Goal: Task Accomplishment & Management: Manage account settings

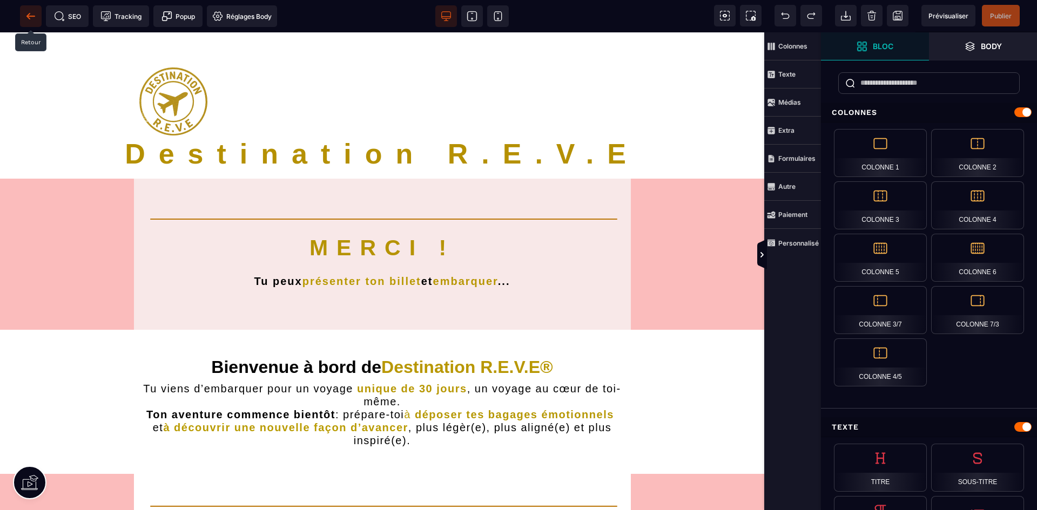
click at [31, 13] on icon at bounding box center [30, 16] width 11 height 11
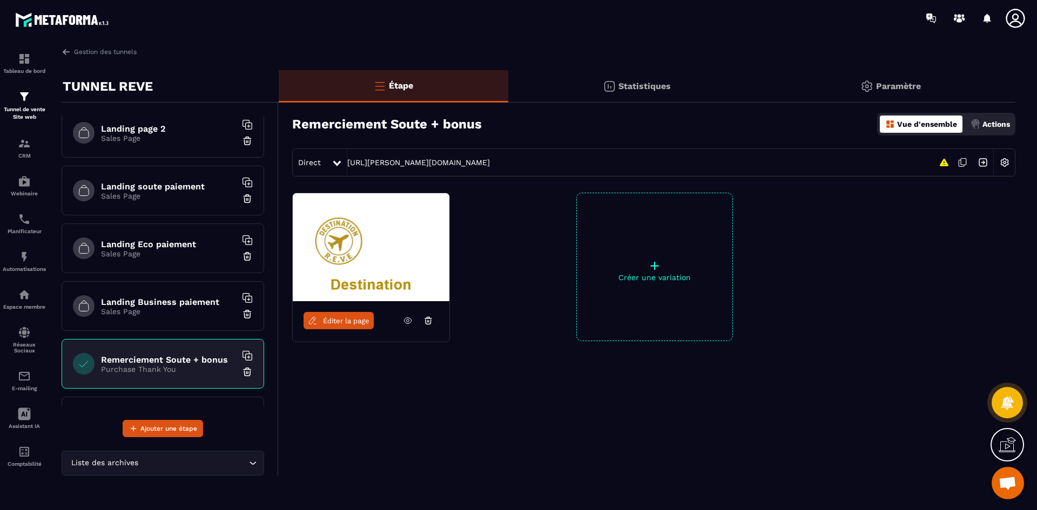
scroll to position [54, 0]
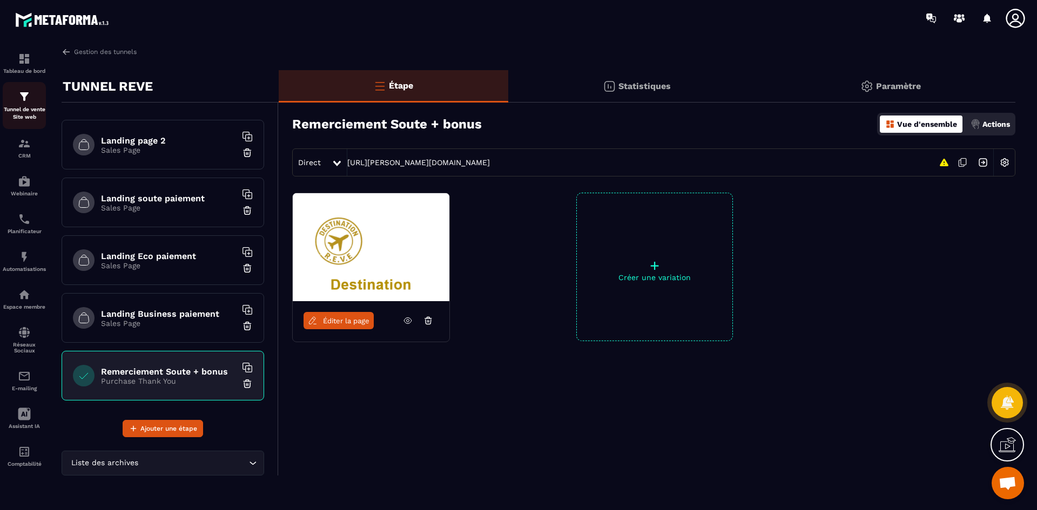
click at [30, 103] on div "Tunnel de vente Site web" at bounding box center [24, 105] width 43 height 31
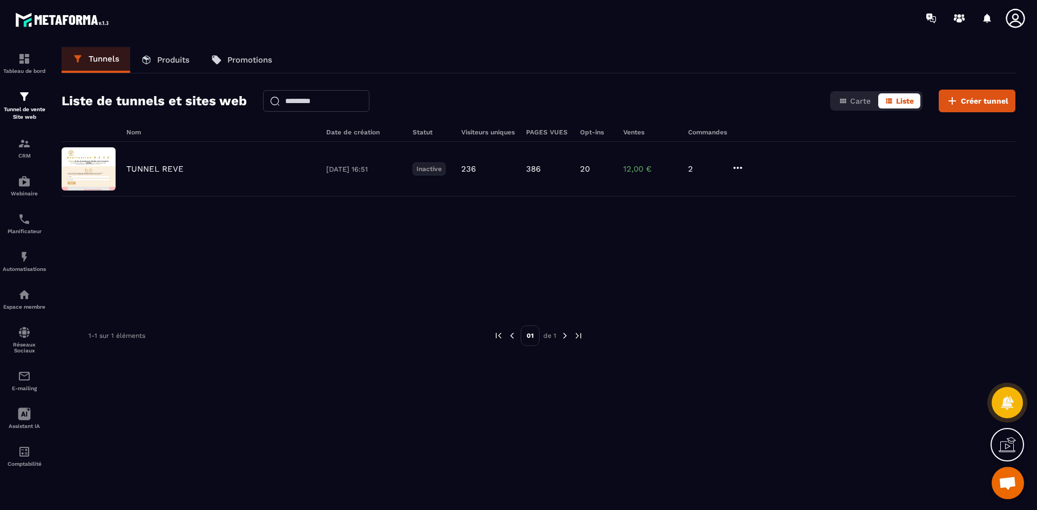
click at [170, 59] on p "Produits" at bounding box center [173, 60] width 32 height 10
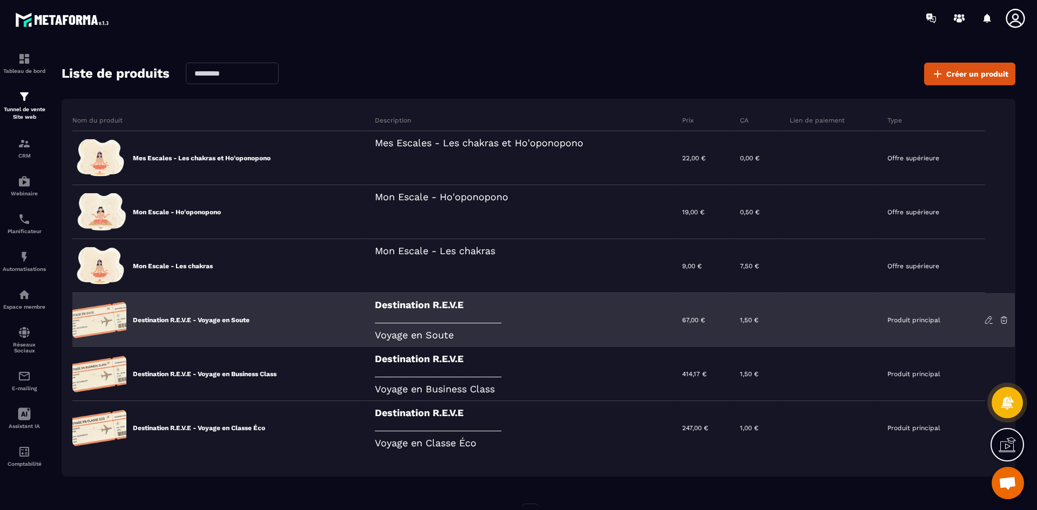
scroll to position [72, 0]
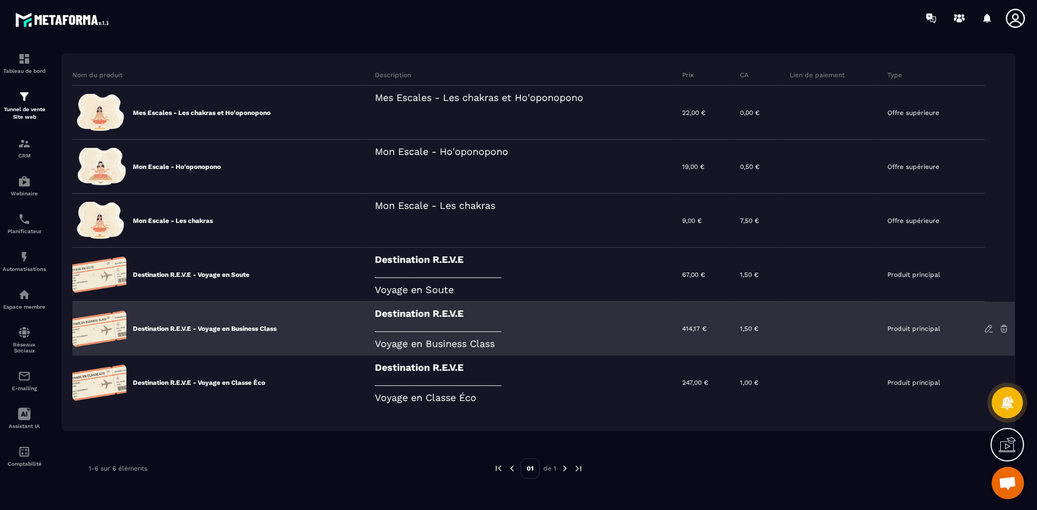
click at [260, 330] on p "Destination R.E.V.E - Voyage en Business Class" at bounding box center [205, 328] width 144 height 9
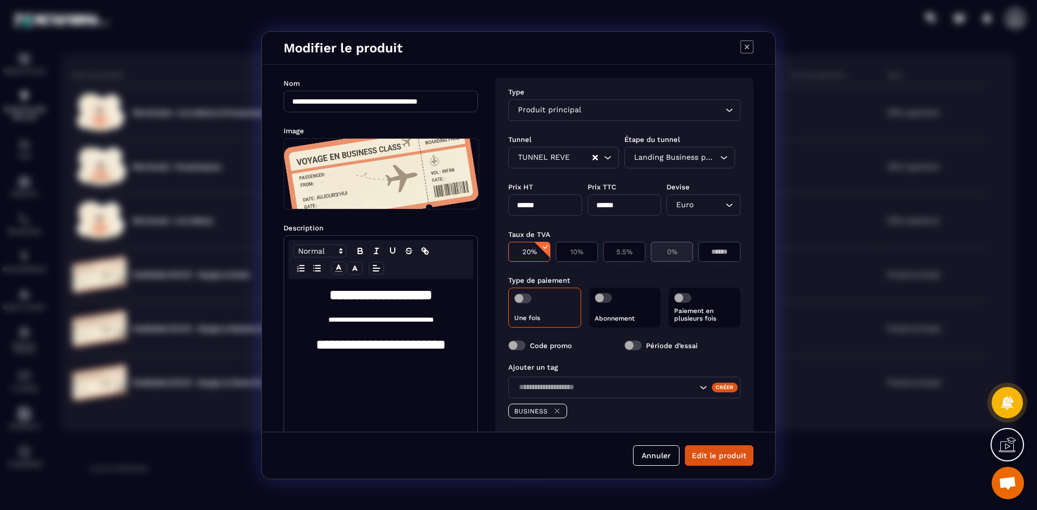
click at [672, 248] on p "0%" at bounding box center [671, 252] width 30 height 8
type input "******"
type input "*"
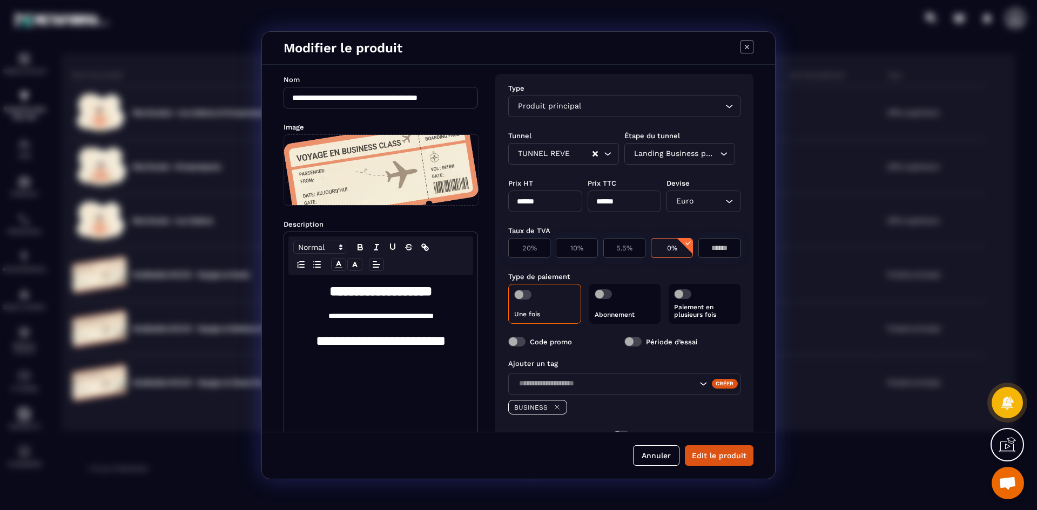
scroll to position [0, 0]
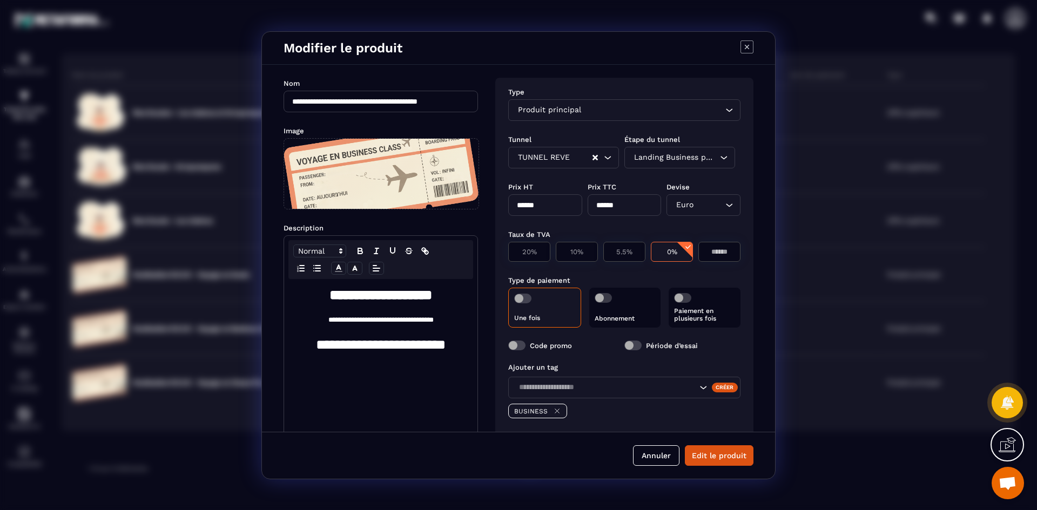
click at [540, 204] on input "******" at bounding box center [545, 205] width 74 height 22
type input "*"
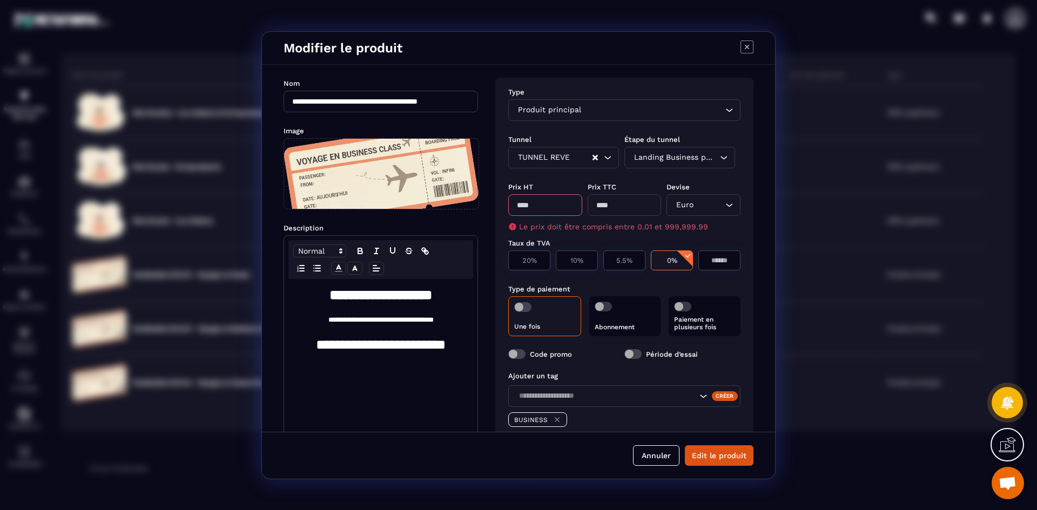
click at [540, 208] on input "Modal window" at bounding box center [545, 205] width 74 height 22
type input "***"
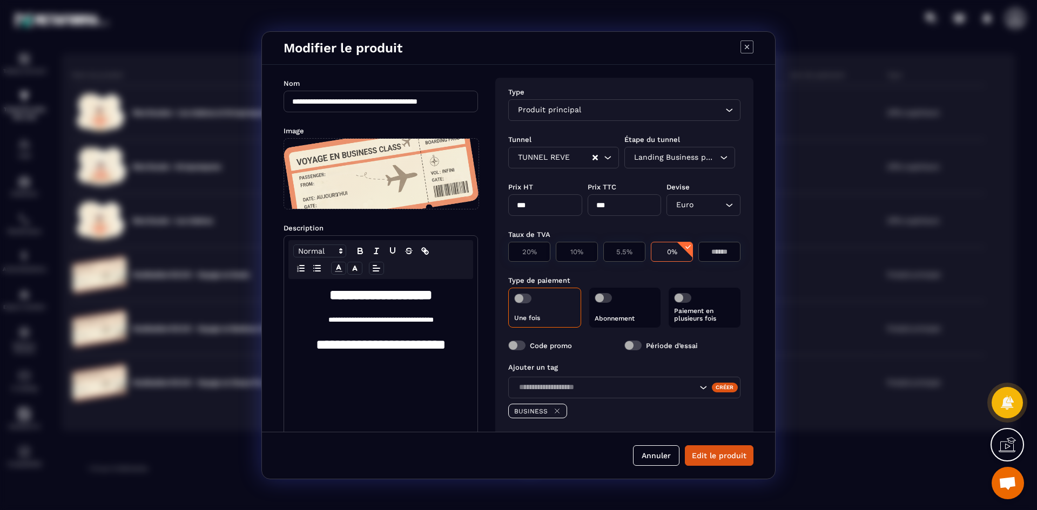
click at [693, 232] on div "Taux de TVA 20% 10% 5.5% 0% *" at bounding box center [624, 245] width 232 height 46
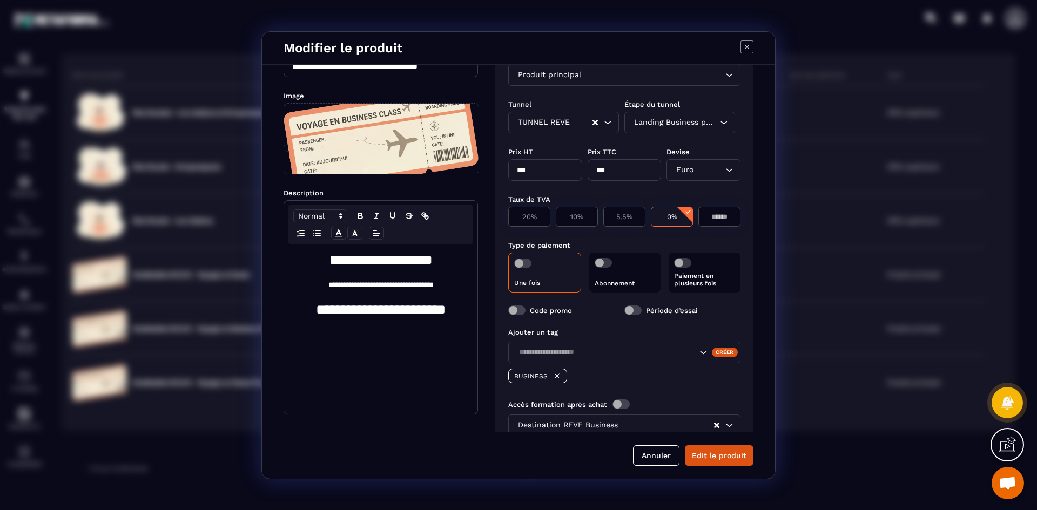
scroll to position [54, 0]
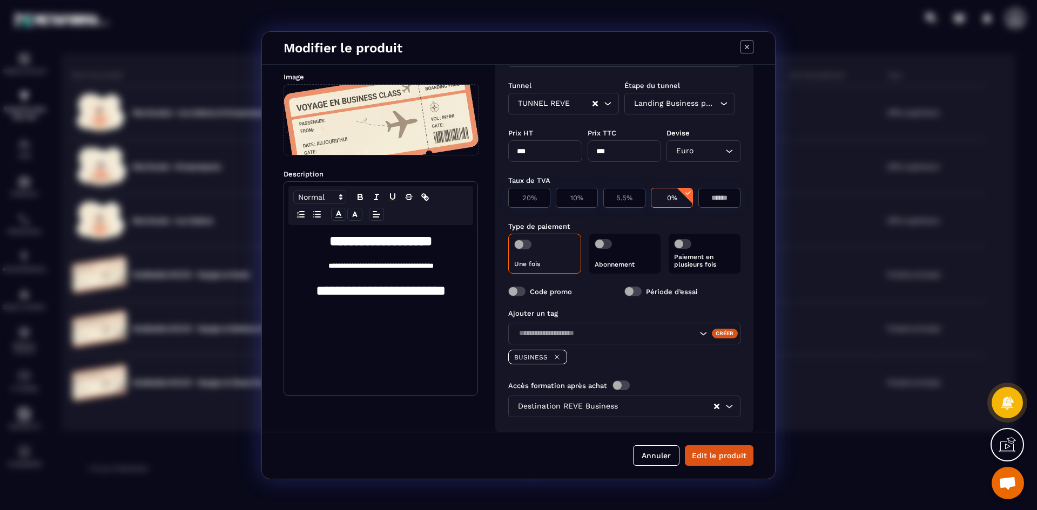
click at [685, 247] on span "Modal window" at bounding box center [682, 244] width 17 height 10
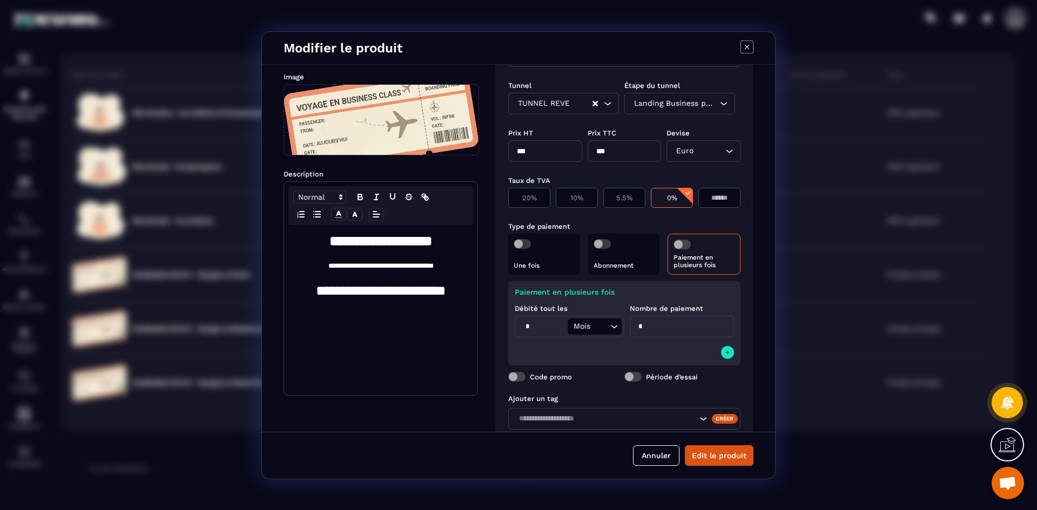
click at [713, 256] on p "Paiement en plusieurs fois" at bounding box center [703, 261] width 61 height 15
click at [688, 247] on span "Modal window" at bounding box center [681, 245] width 17 height 10
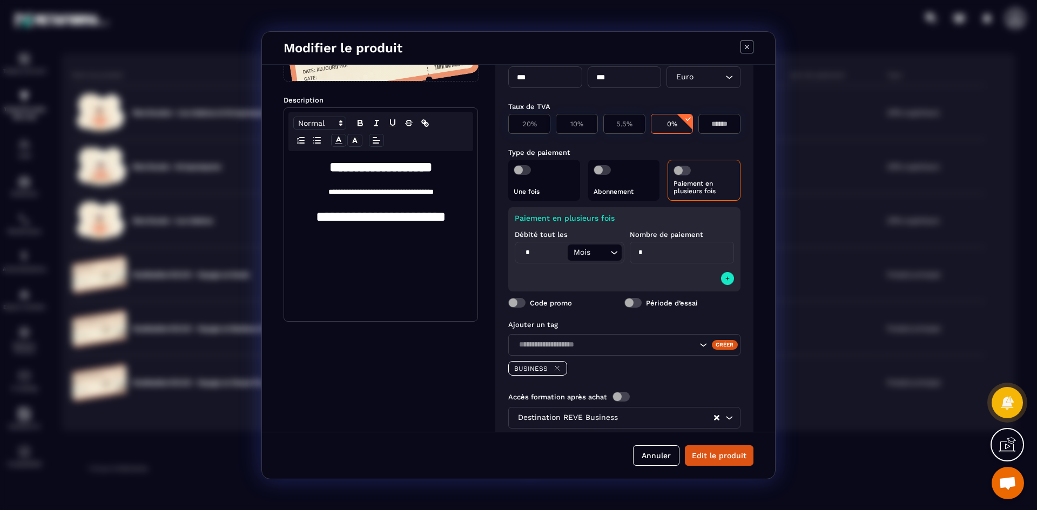
scroll to position [161, 0]
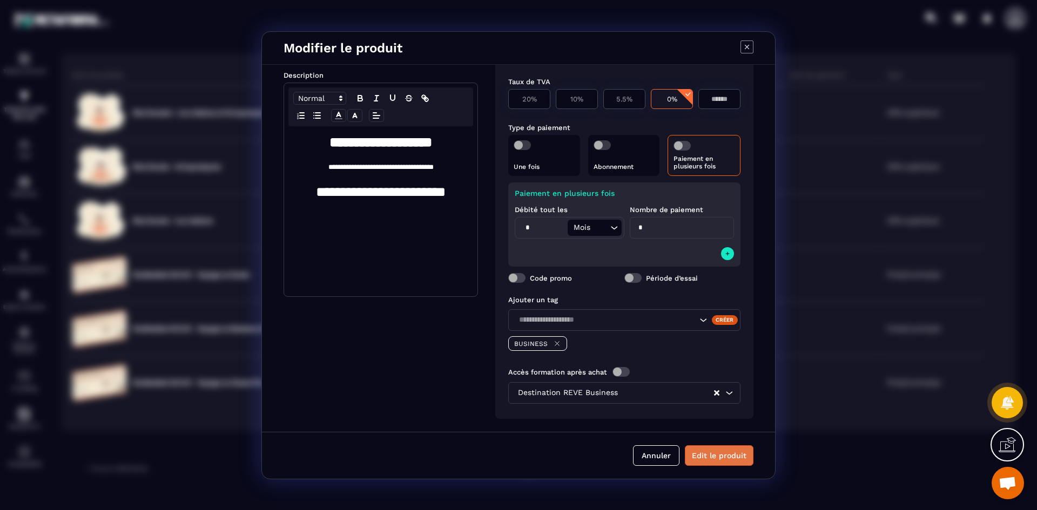
click at [733, 456] on button "Edit le produit" at bounding box center [719, 455] width 69 height 21
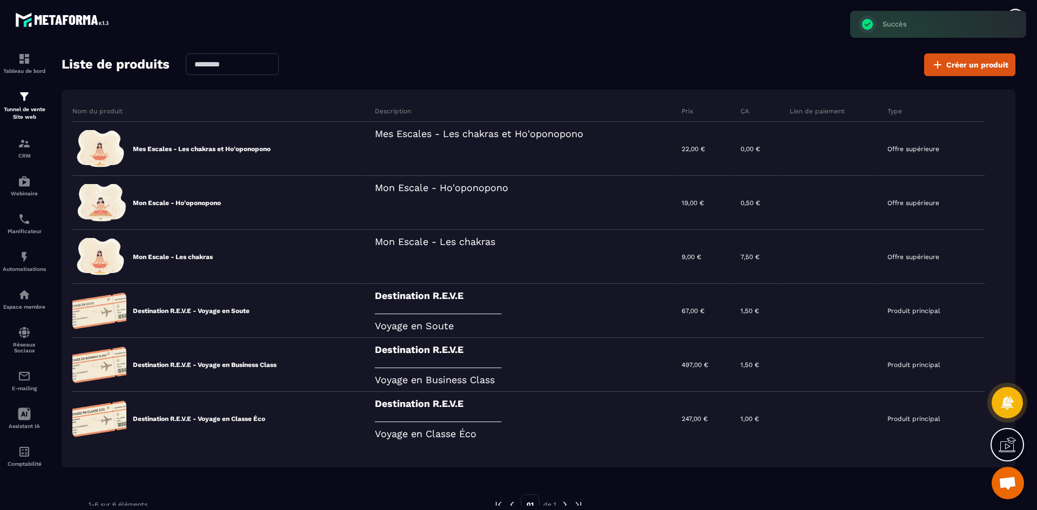
scroll to position [0, 0]
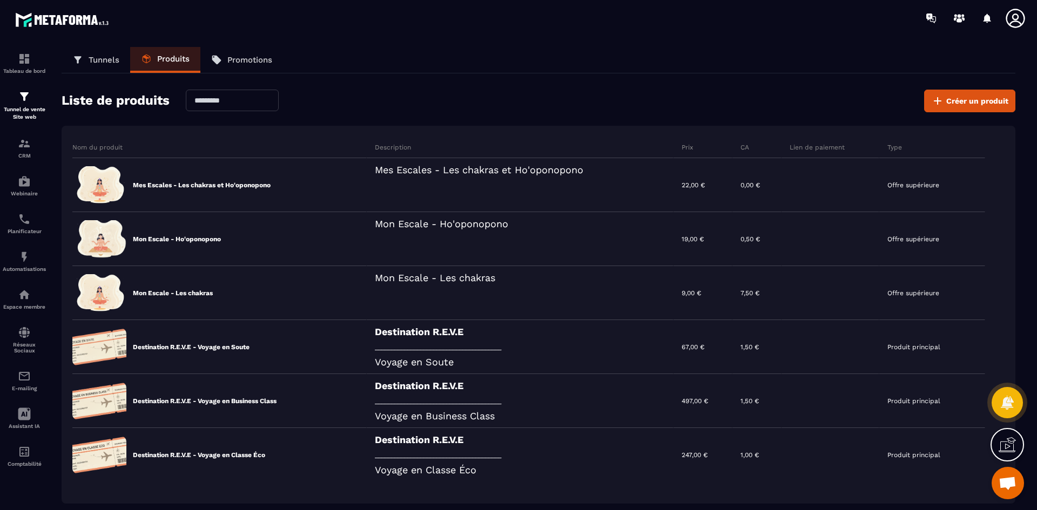
click at [231, 58] on p "Promotions" at bounding box center [249, 60] width 45 height 10
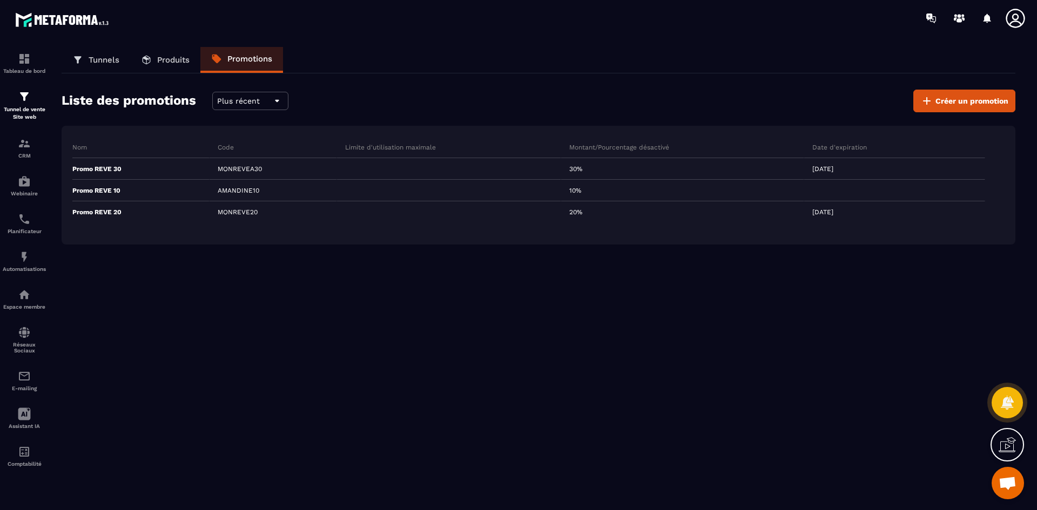
click at [100, 60] on p "Tunnels" at bounding box center [104, 60] width 31 height 10
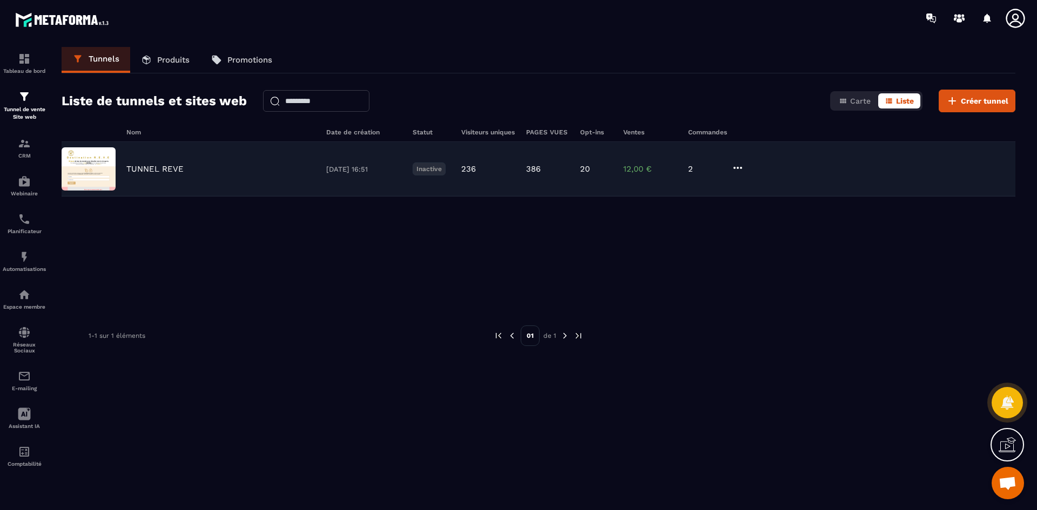
click at [115, 163] on img at bounding box center [89, 168] width 54 height 43
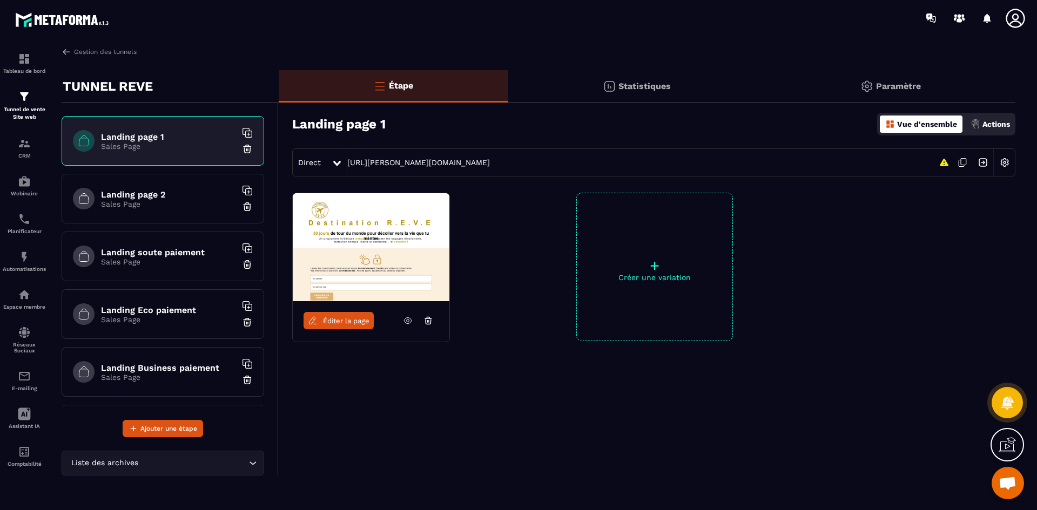
click at [146, 137] on h6 "Landing page 1" at bounding box center [168, 137] width 135 height 10
click at [351, 323] on span "Éditer la page" at bounding box center [346, 321] width 46 height 8
